Goal: Navigation & Orientation: Find specific page/section

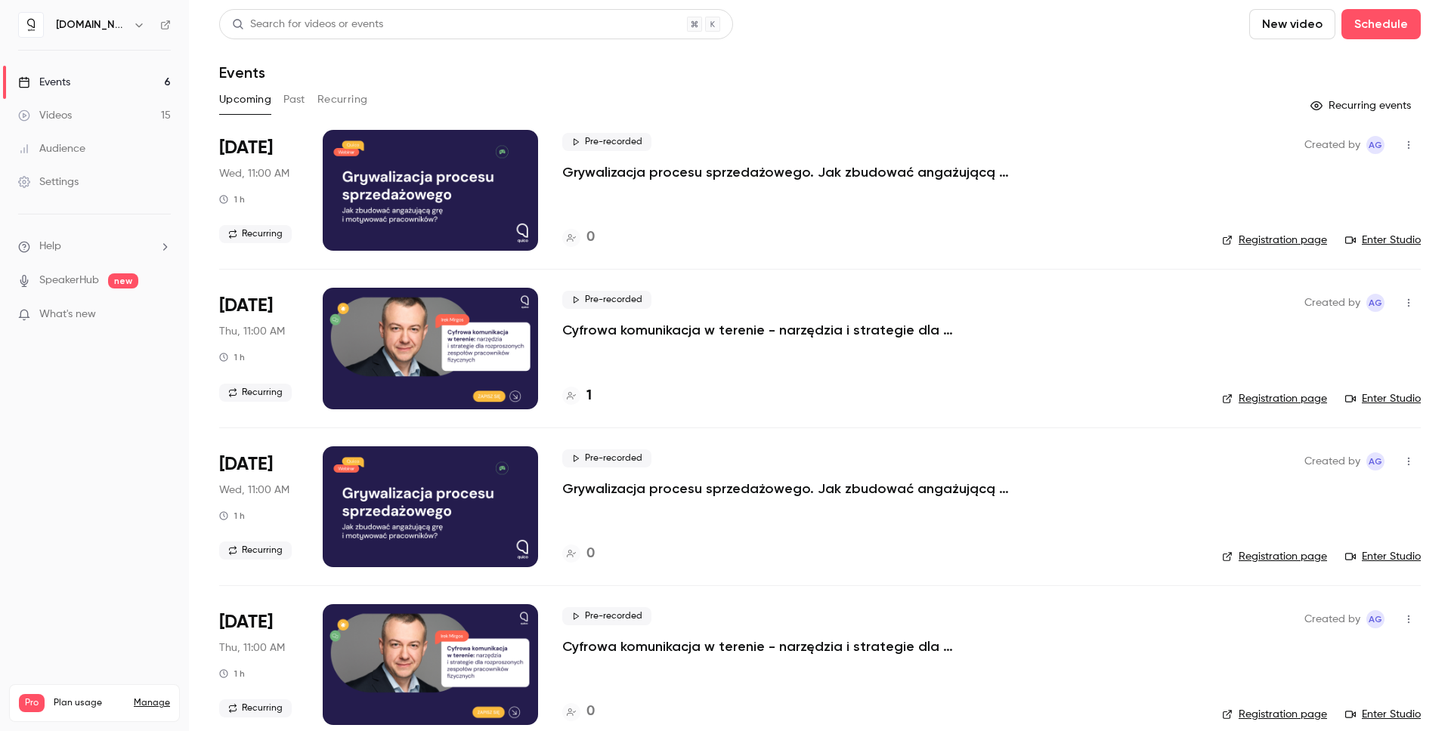
click at [846, 331] on p "Cyfrowa komunikacja w terenie - narzędzia i strategie dla rozproszonych zespołó…" at bounding box center [788, 330] width 453 height 18
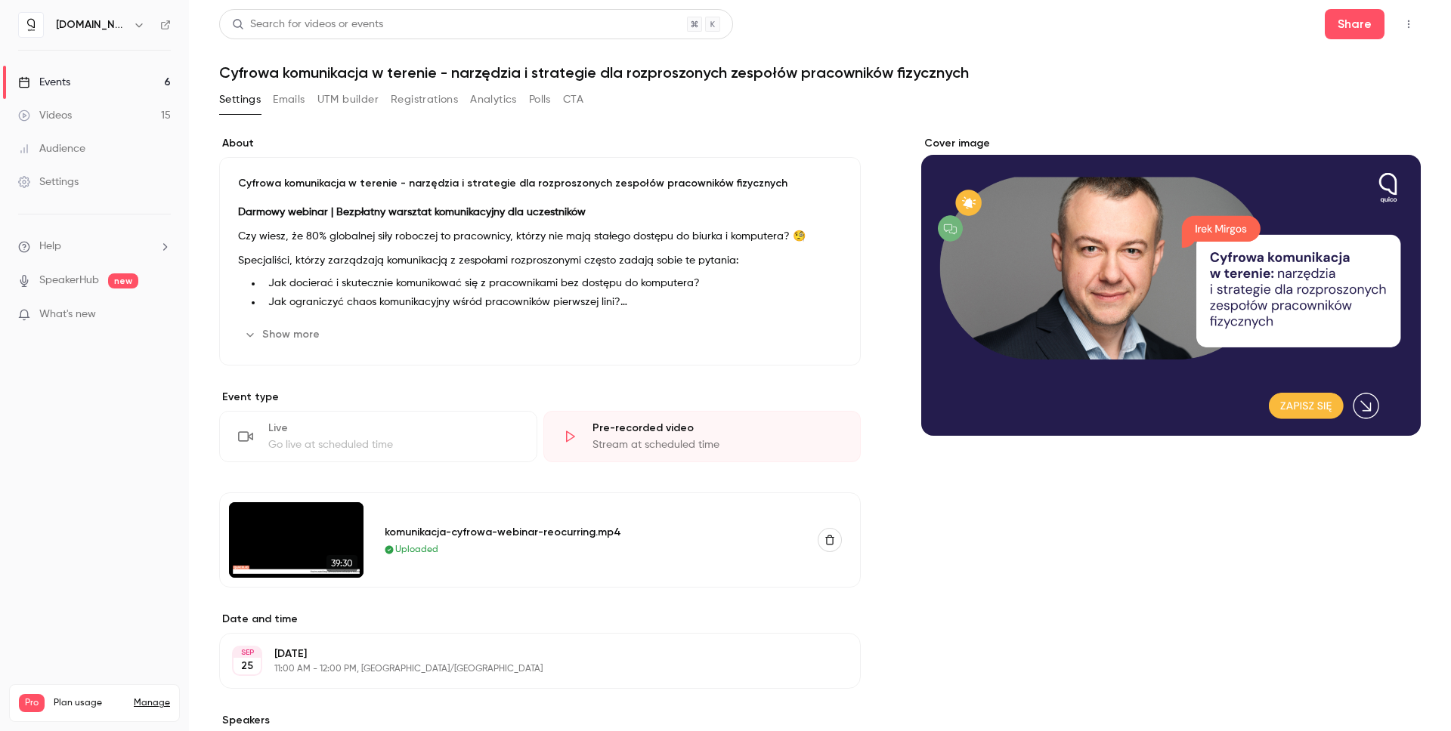
click at [129, 82] on link "Events 6" at bounding box center [94, 82] width 189 height 33
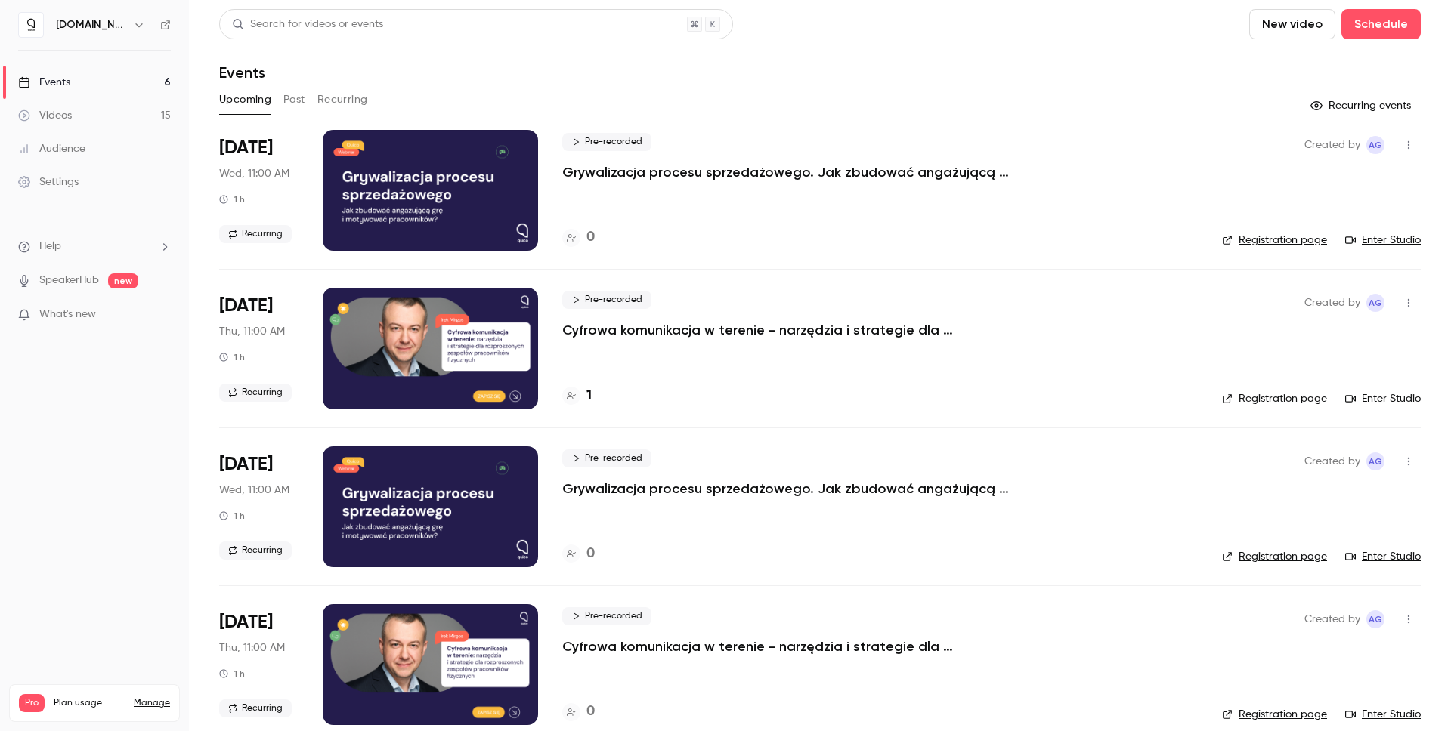
click at [695, 179] on p "Grywalizacja procesu sprzedażowego. Jak zbudować angażującą grę i motywować pra…" at bounding box center [788, 172] width 453 height 18
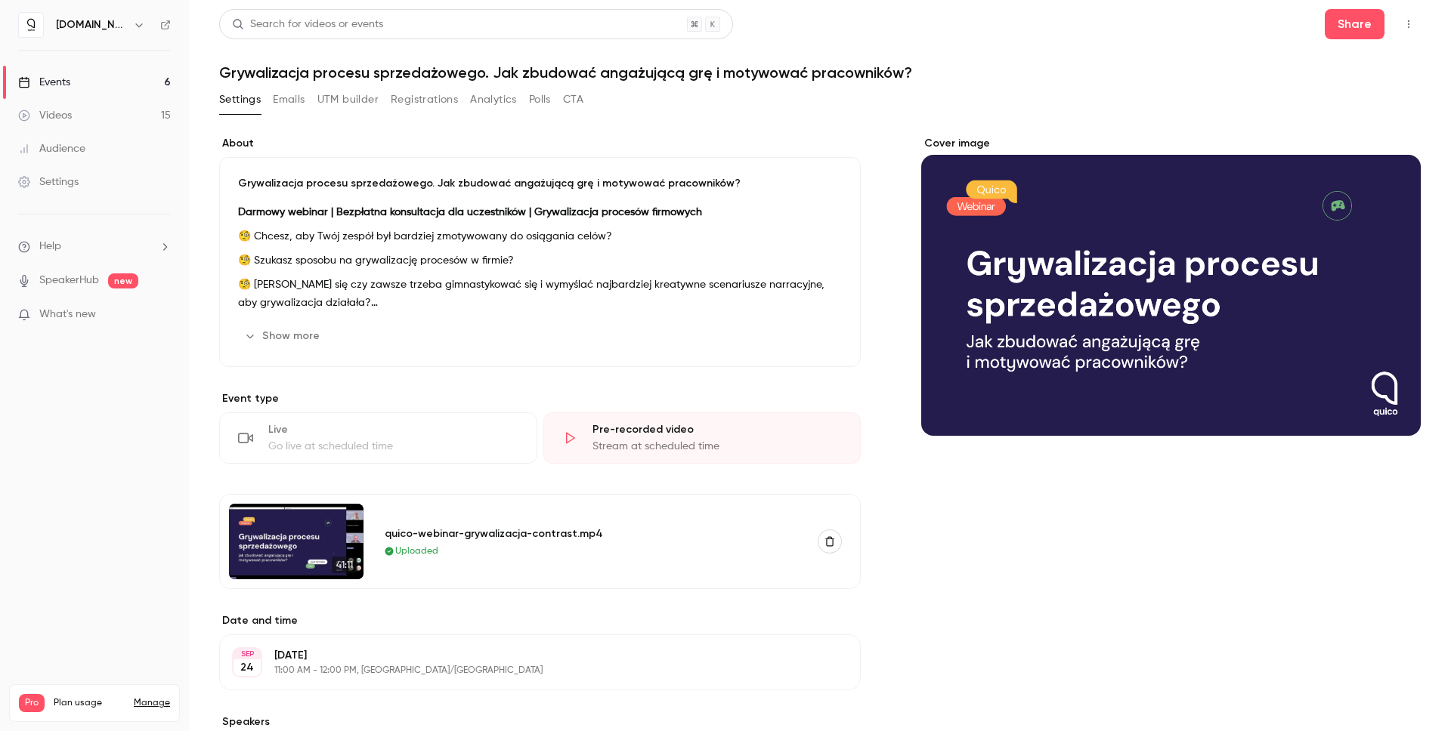
click at [408, 109] on button "Registrations" at bounding box center [424, 100] width 67 height 24
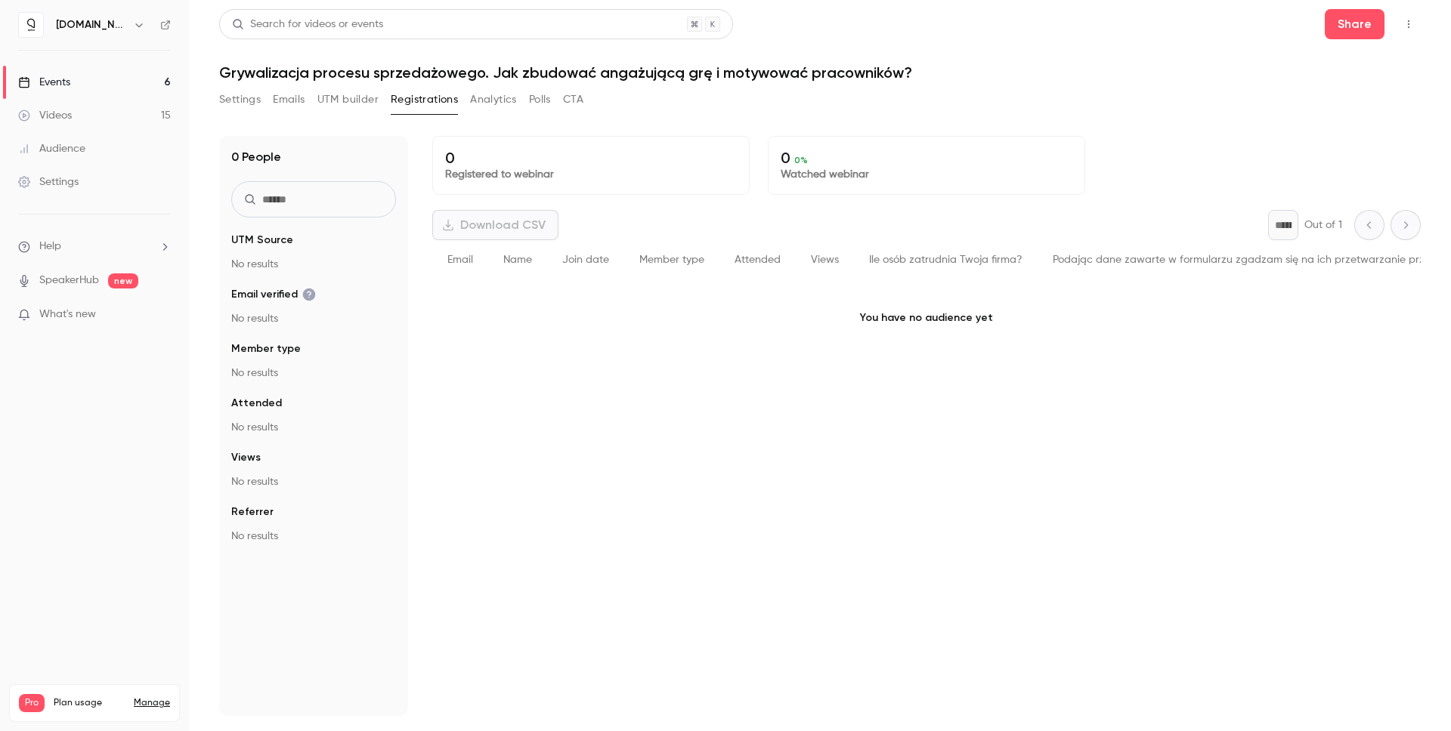
click at [567, 97] on button "CTA" at bounding box center [573, 100] width 20 height 24
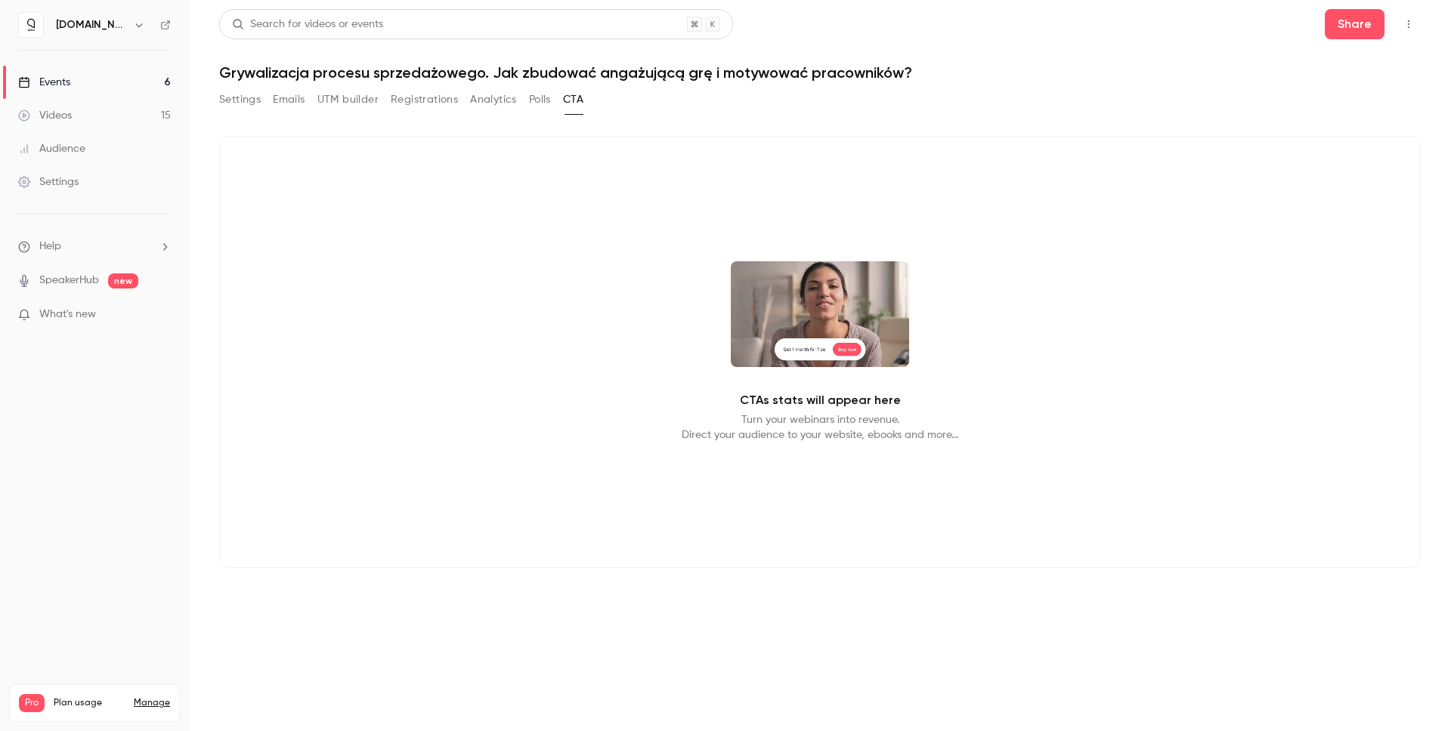
click at [504, 97] on button "Analytics" at bounding box center [493, 100] width 47 height 24
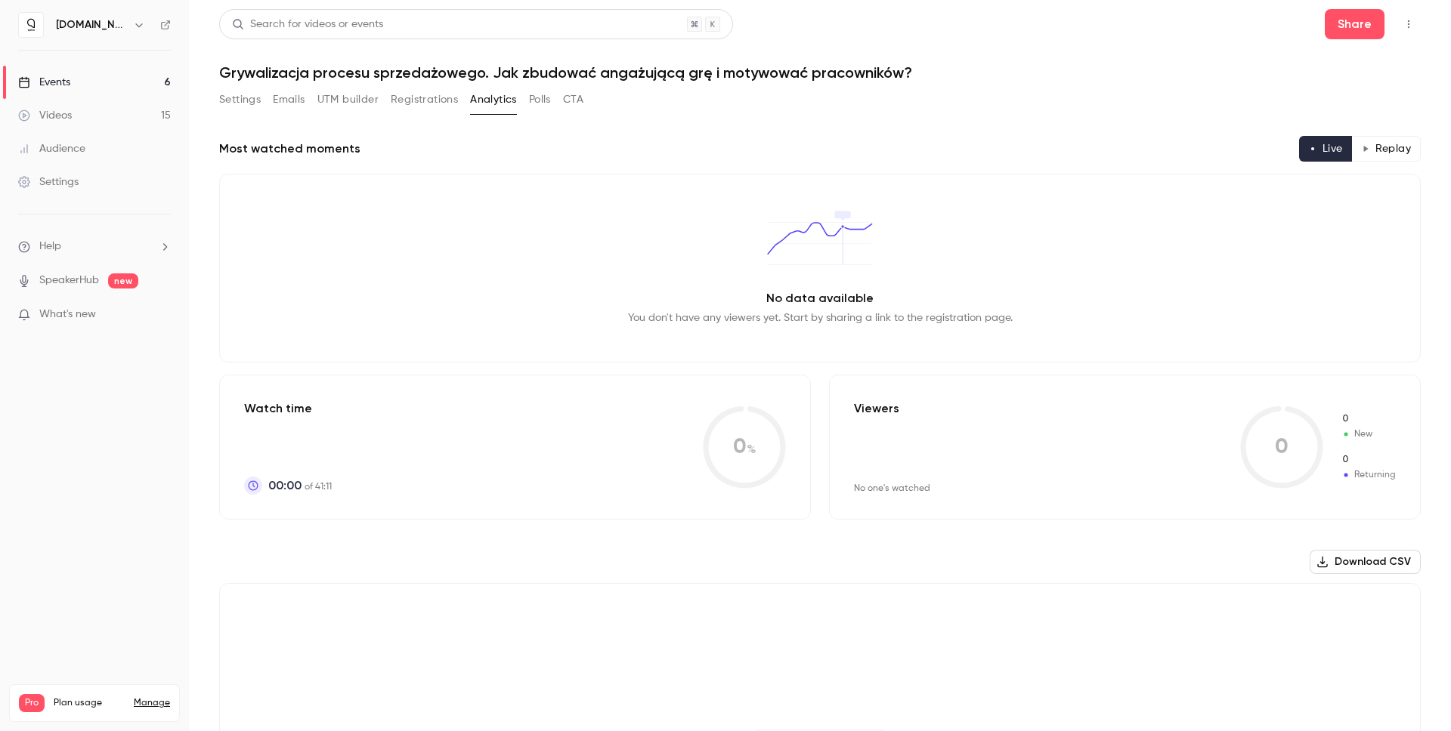
click at [385, 96] on div "Settings Emails UTM builder Registrations Analytics Polls CTA" at bounding box center [401, 100] width 364 height 24
click at [367, 97] on button "UTM builder" at bounding box center [347, 100] width 61 height 24
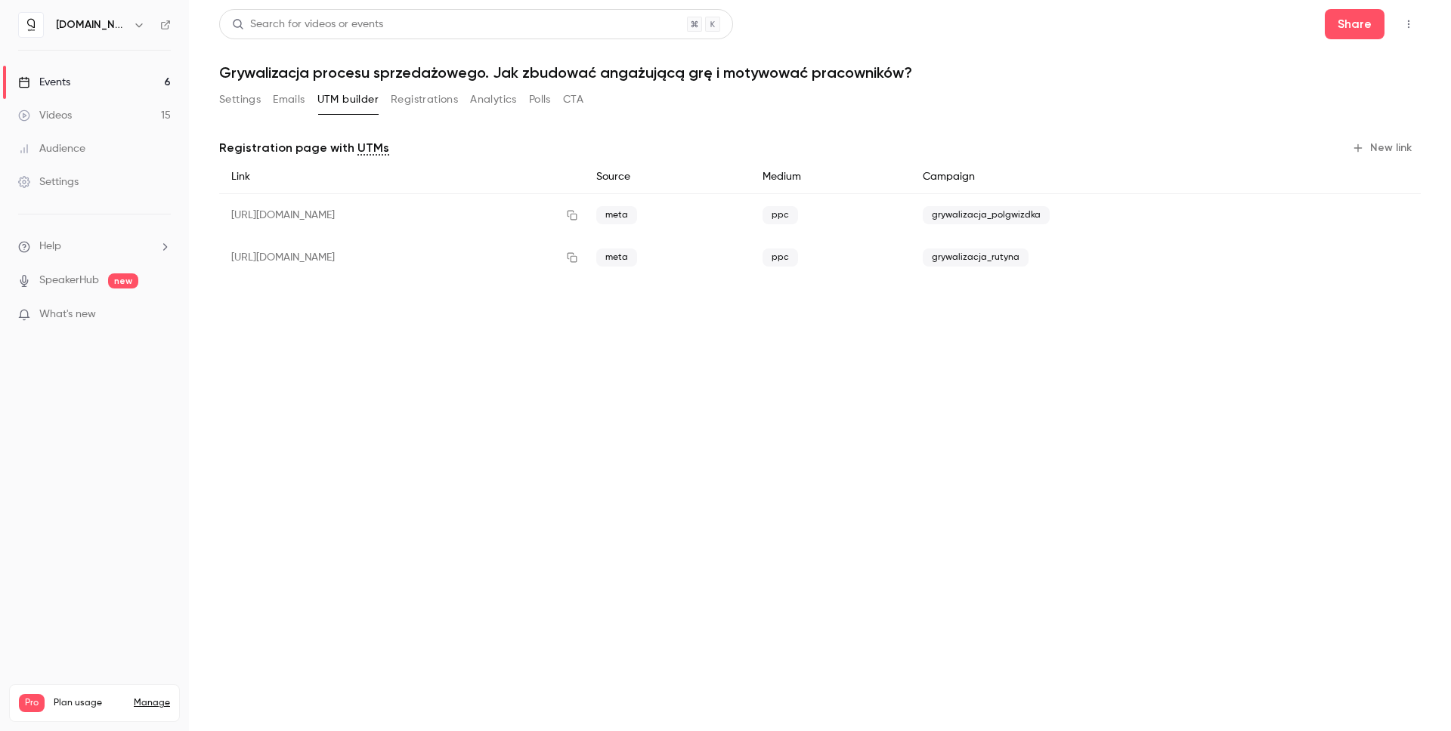
drag, startPoint x: 241, startPoint y: 100, endPoint x: 250, endPoint y: 104, distance: 9.6
click at [242, 100] on button "Settings" at bounding box center [240, 100] width 42 height 24
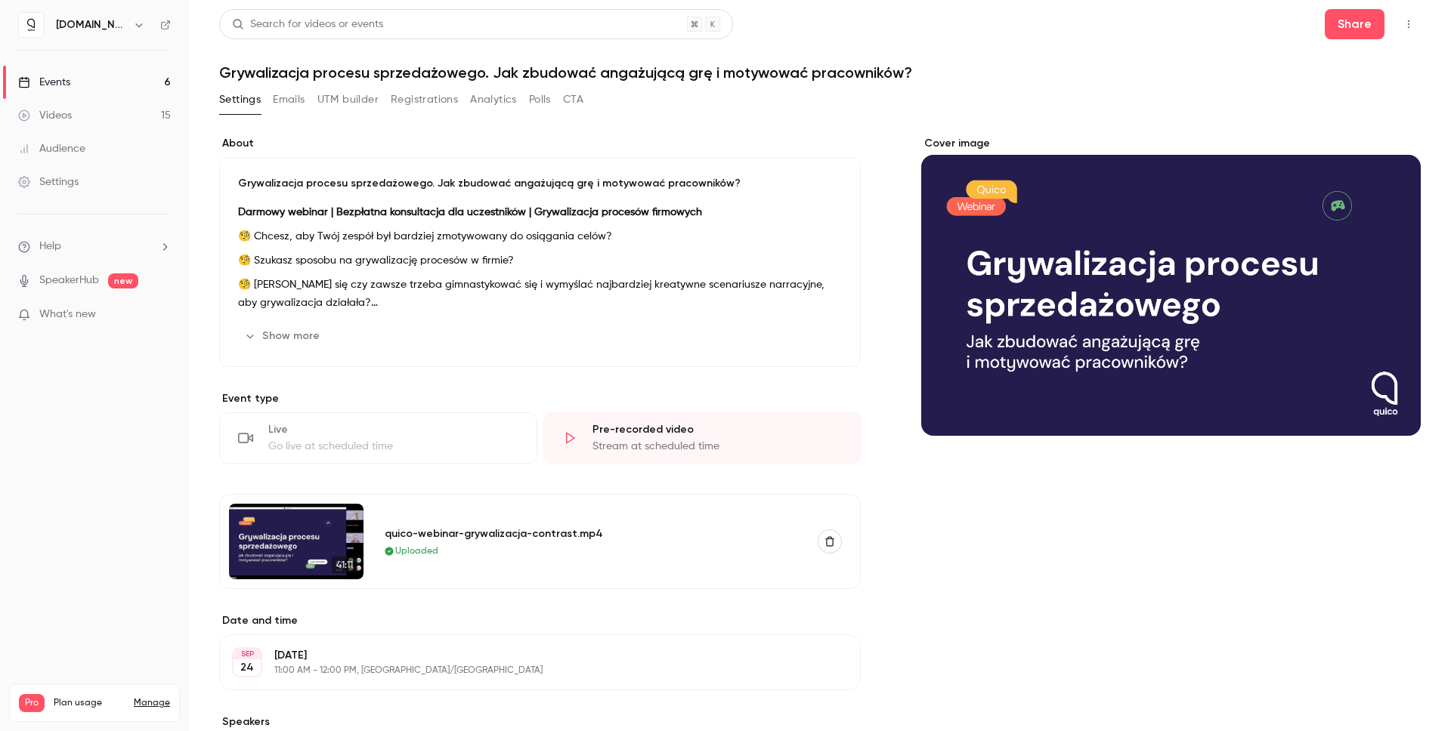
click at [94, 77] on link "Events 6" at bounding box center [94, 82] width 189 height 33
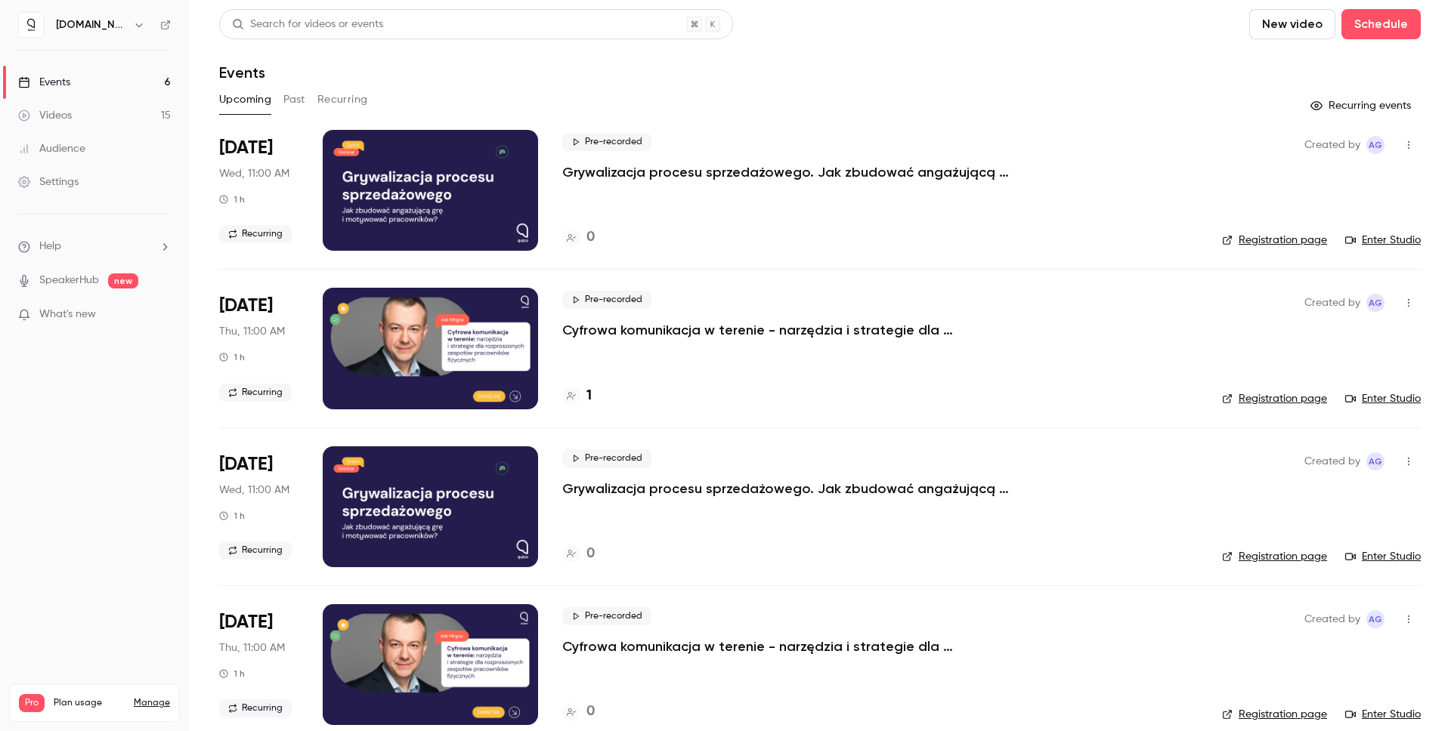
click at [740, 336] on p "Cyfrowa komunikacja w terenie - narzędzia i strategie dla rozproszonych zespołó…" at bounding box center [788, 330] width 453 height 18
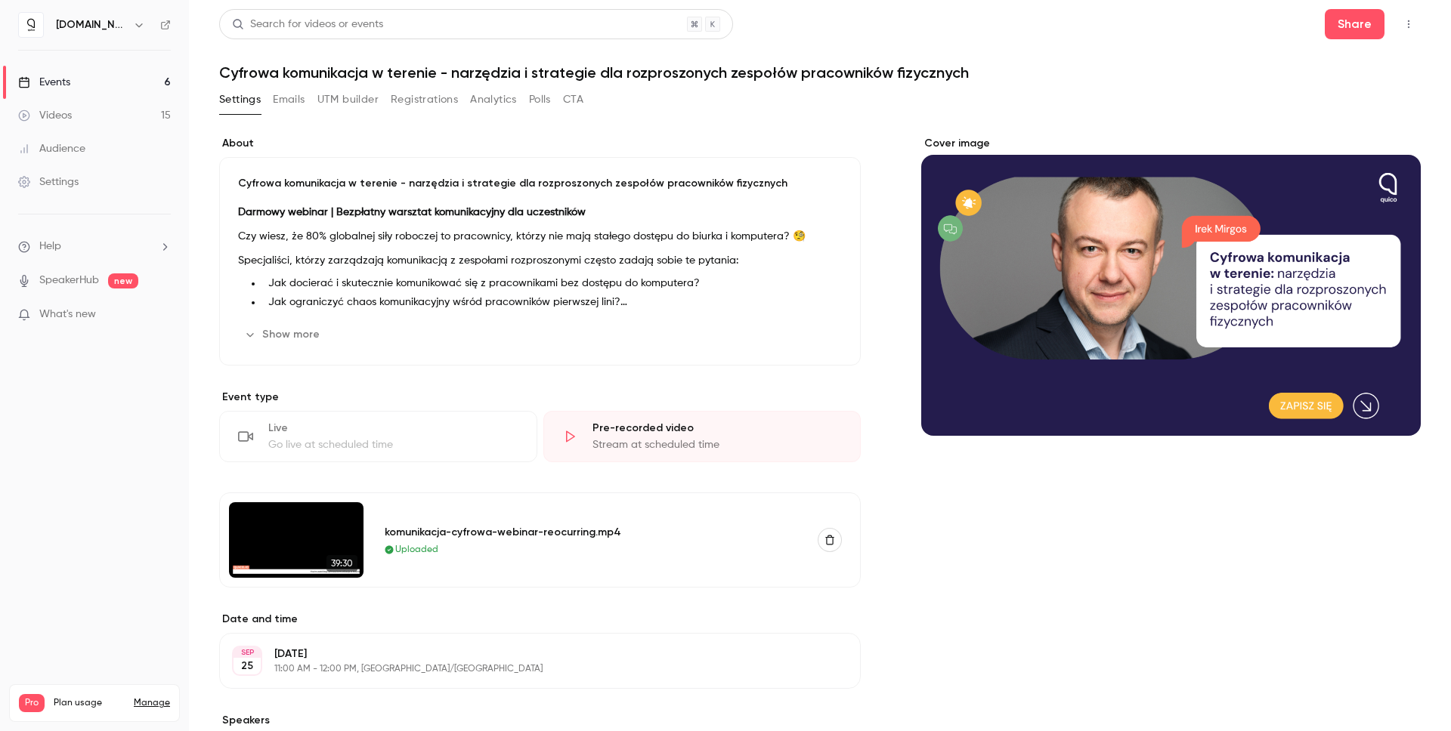
click at [84, 73] on link "Events 6" at bounding box center [94, 82] width 189 height 33
